Goal: Find contact information: Find contact information

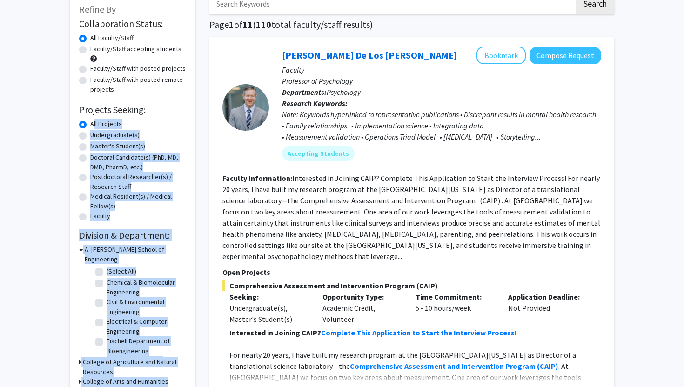
drag, startPoint x: 15, startPoint y: 176, endPoint x: 31, endPoint y: 387, distance: 211.5
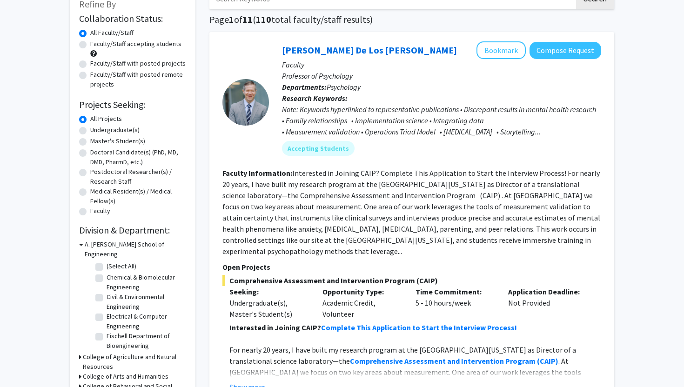
click at [90, 131] on label "Undergraduate(s)" at bounding box center [114, 130] width 49 height 10
click at [90, 131] on input "Undergraduate(s)" at bounding box center [93, 128] width 6 height 6
radio input "true"
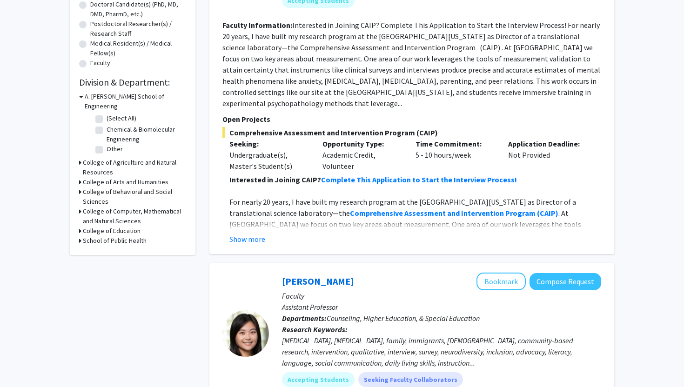
drag, startPoint x: 43, startPoint y: 137, endPoint x: 138, endPoint y: 387, distance: 267.6
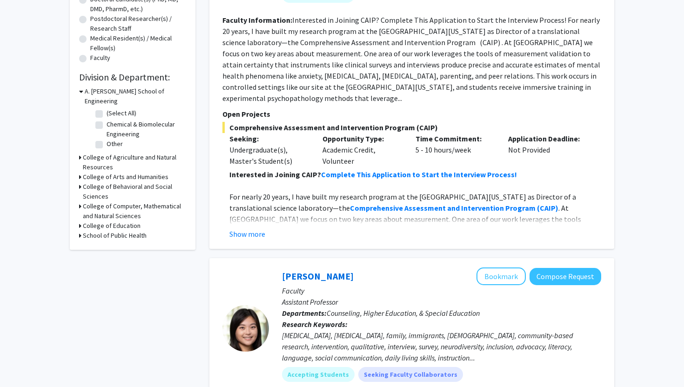
click at [80, 182] on icon at bounding box center [80, 187] width 2 height 10
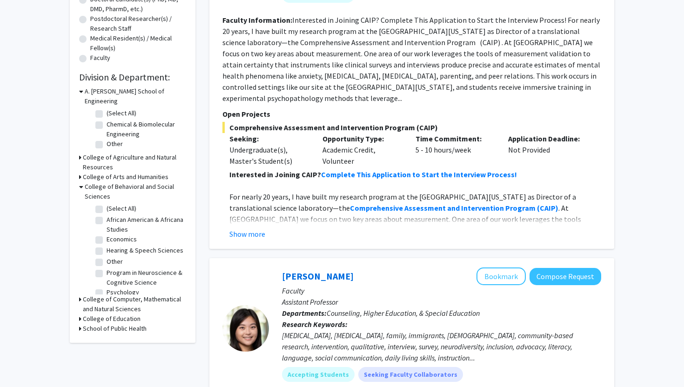
click at [107, 235] on label "Economics" at bounding box center [122, 240] width 30 height 10
click at [107, 235] on input "Economics" at bounding box center [110, 238] width 6 height 6
checkbox input "true"
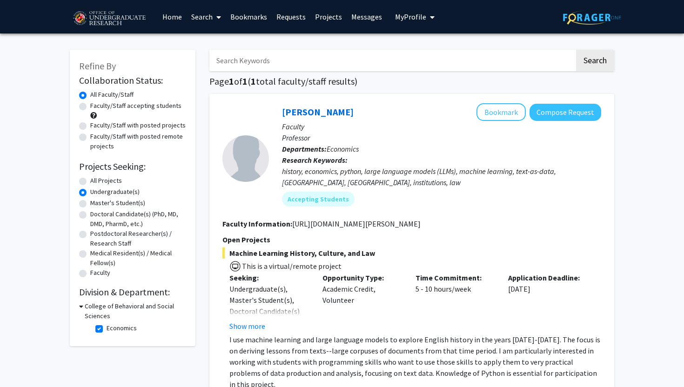
click at [41, 225] on div "Refine By Collaboration Status: Collaboration Status All Faculty/Staff Collabor…" at bounding box center [342, 324] width 684 height 581
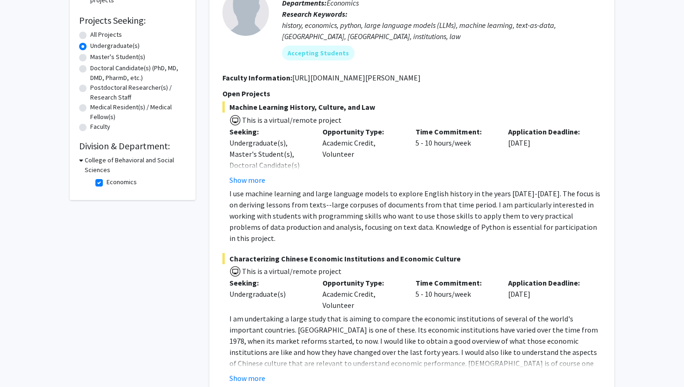
scroll to position [244, 0]
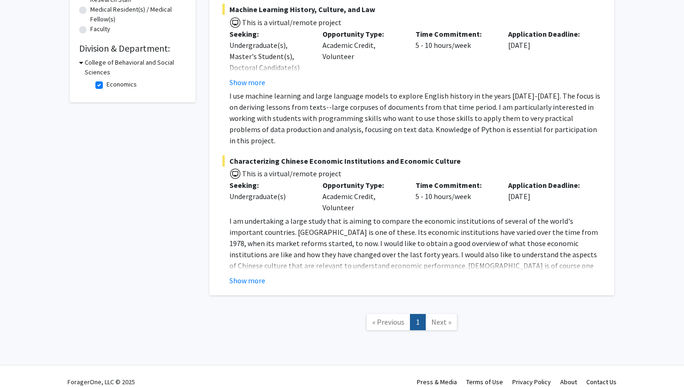
drag, startPoint x: 684, startPoint y: 125, endPoint x: 684, endPoint y: 243, distance: 117.3
click at [448, 318] on link "Next »" at bounding box center [442, 322] width 32 height 16
click at [283, 305] on nav "« Previous 1 Next »" at bounding box center [412, 324] width 405 height 38
click at [437, 318] on span "Next »" at bounding box center [442, 322] width 20 height 9
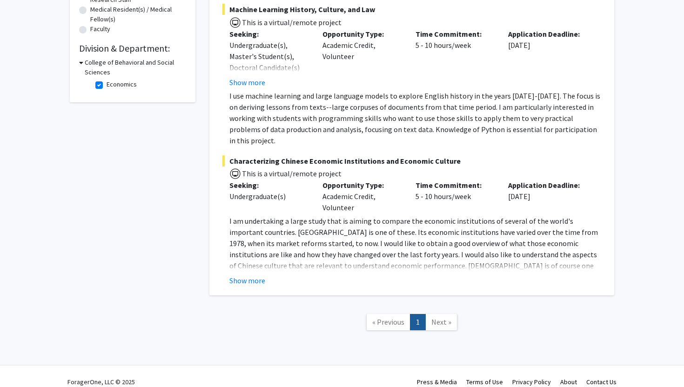
click at [123, 226] on div "Refine By Collaboration Status: Collaboration Status All Faculty/Staff Collabor…" at bounding box center [133, 73] width 140 height 553
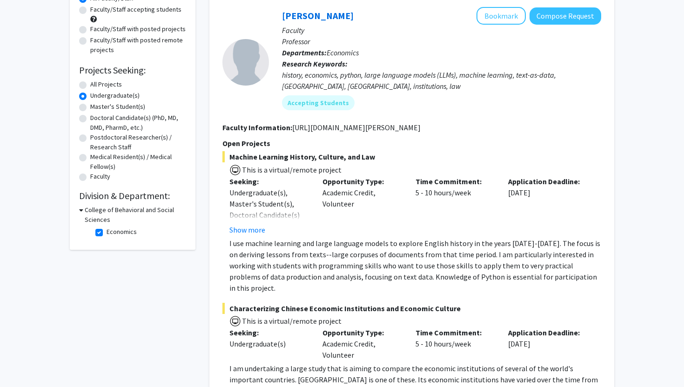
scroll to position [95, 0]
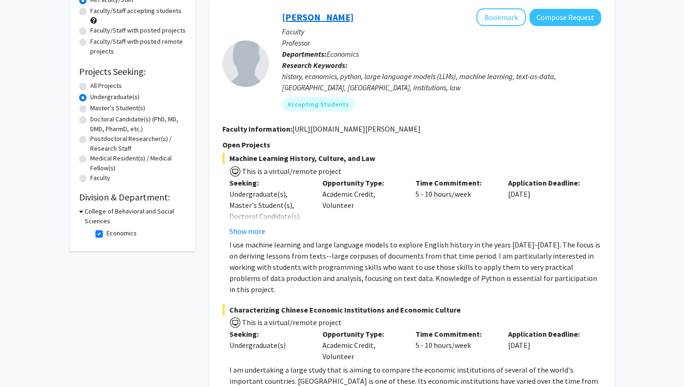
click at [320, 14] on link "[PERSON_NAME]" at bounding box center [318, 17] width 72 height 12
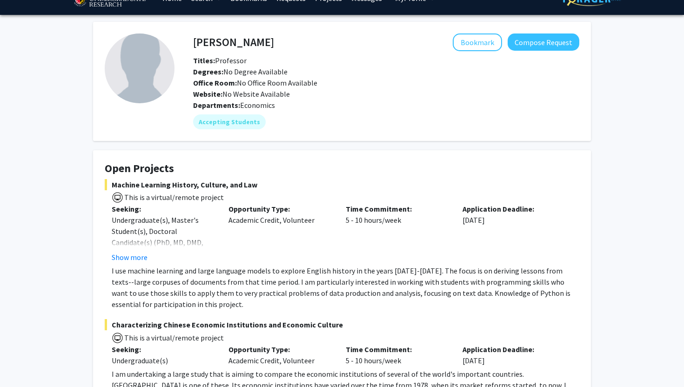
click at [45, 133] on div "[PERSON_NAME] Bookmark Compose Request Titles: Professor Degrees: No Degree Ava…" at bounding box center [342, 357] width 684 height 685
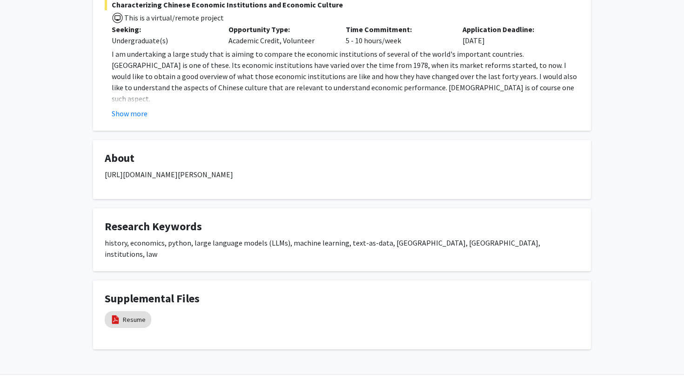
scroll to position [348, 0]
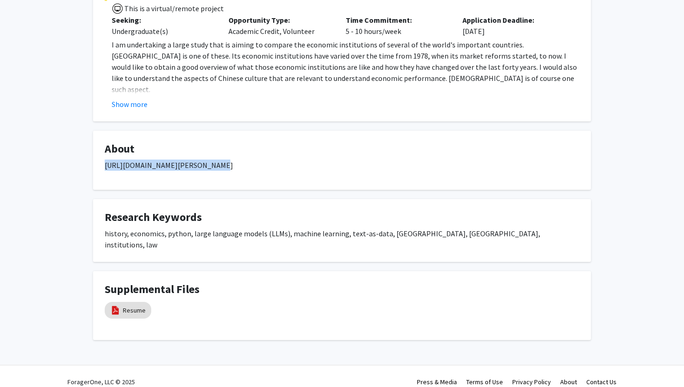
drag, startPoint x: 100, startPoint y: 164, endPoint x: 216, endPoint y: 164, distance: 115.9
click at [216, 164] on fg-card "About [URL][DOMAIN_NAME][PERSON_NAME]" at bounding box center [342, 160] width 498 height 59
click at [230, 164] on p "[URL][DOMAIN_NAME][PERSON_NAME]" at bounding box center [342, 165] width 475 height 11
drag, startPoint x: 235, startPoint y: 165, endPoint x: 103, endPoint y: 165, distance: 131.8
click at [103, 165] on fg-card "About [URL][DOMAIN_NAME][PERSON_NAME]" at bounding box center [342, 160] width 498 height 59
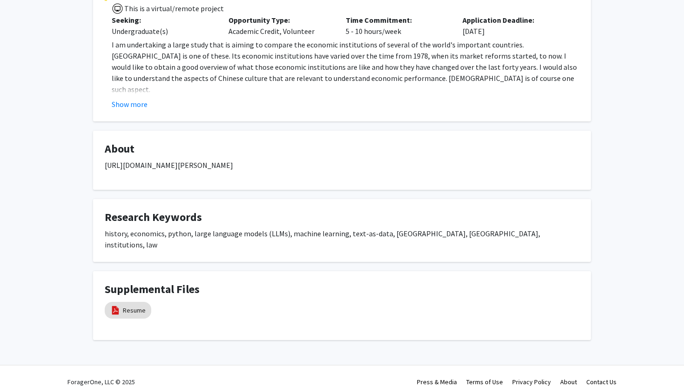
copy p "[URL][DOMAIN_NAME][PERSON_NAME]"
